Goal: Task Accomplishment & Management: Manage account settings

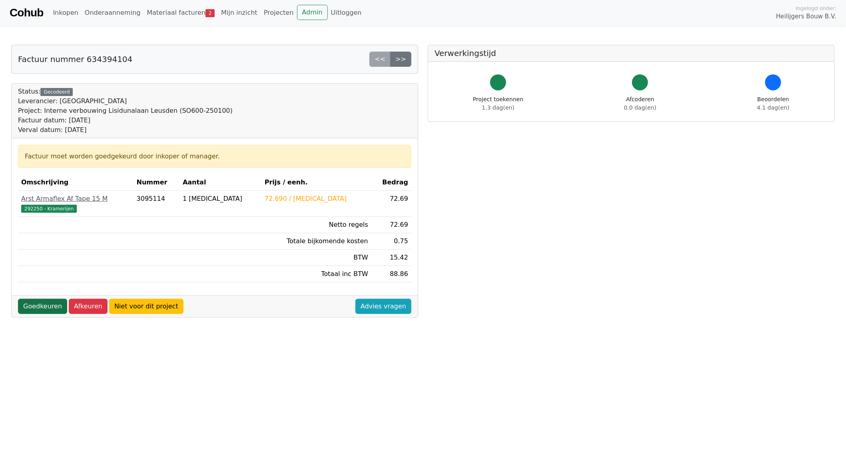
click at [41, 305] on link "Goedkeuren" at bounding box center [42, 306] width 49 height 15
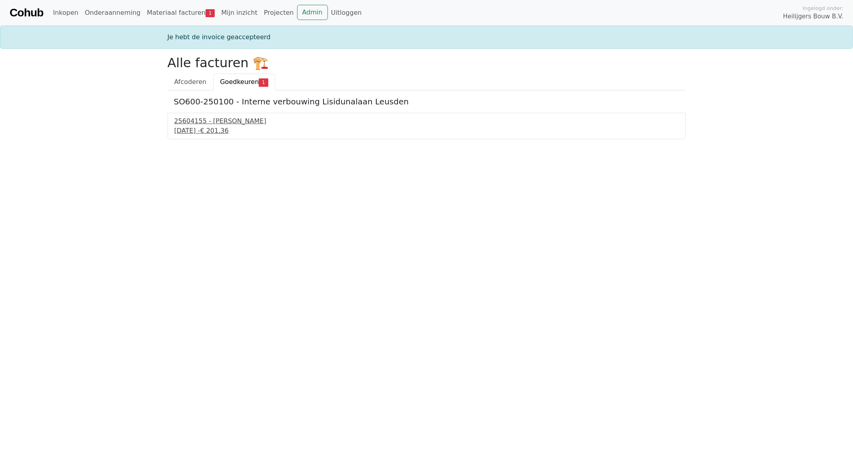
click at [200, 130] on div "5 september 2025 - € 201,36" at bounding box center [426, 131] width 505 height 10
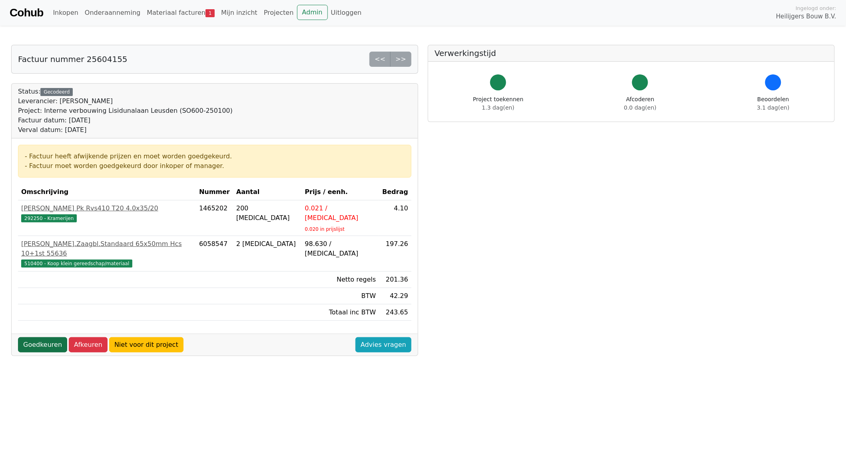
click at [38, 337] on link "Goedkeuren" at bounding box center [42, 344] width 49 height 15
